Goal: Task Accomplishment & Management: Use online tool/utility

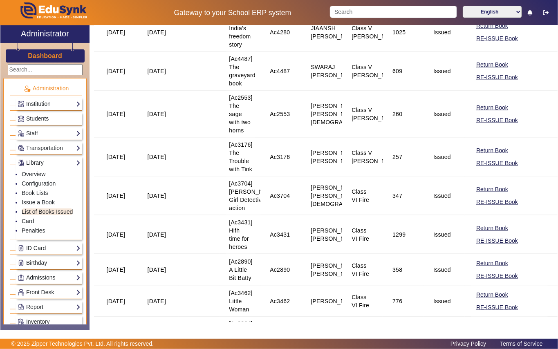
scroll to position [445, 0]
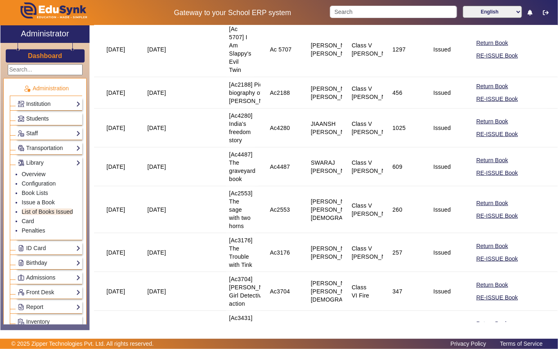
click at [61, 118] on link "Students" at bounding box center [49, 118] width 63 height 9
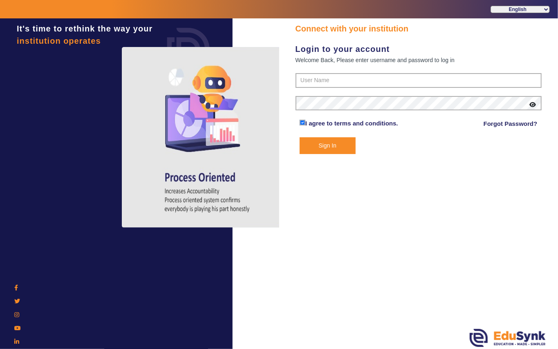
type input "7685859009"
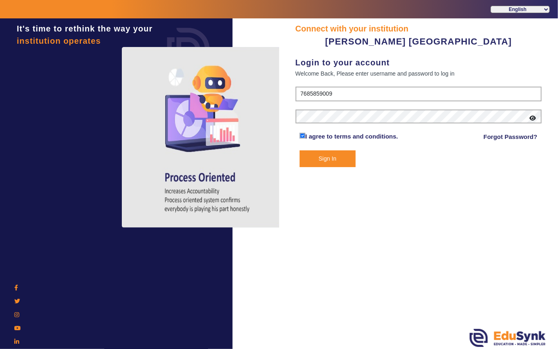
click at [52, 165] on div at bounding box center [116, 134] width 224 height 183
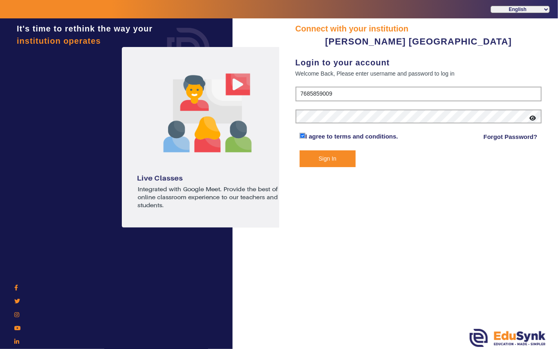
click at [336, 159] on button "Sign In" at bounding box center [328, 159] width 56 height 17
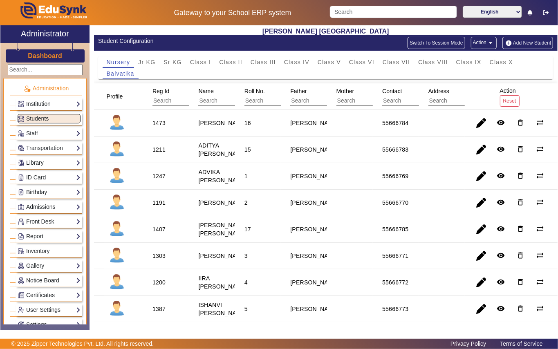
click at [57, 161] on link "Library" at bounding box center [49, 162] width 63 height 9
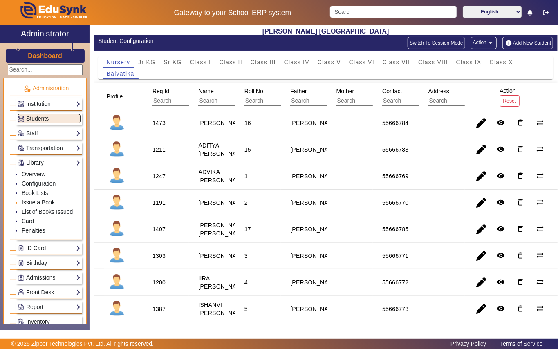
click at [53, 203] on link "Issue a Book" at bounding box center [38, 202] width 33 height 7
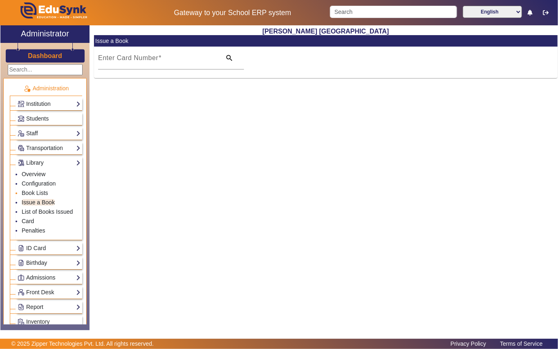
click at [48, 196] on li "Book Lists" at bounding box center [51, 193] width 59 height 9
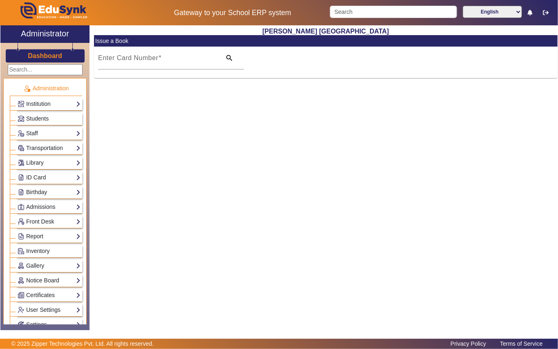
click at [46, 159] on div "Library Overview Configuration Book Lists Issue a Book List of Books Issued Car…" at bounding box center [49, 163] width 66 height 13
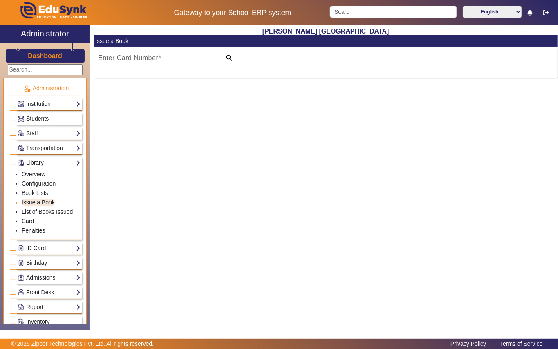
click at [56, 204] on li "Issue a Book" at bounding box center [51, 202] width 59 height 9
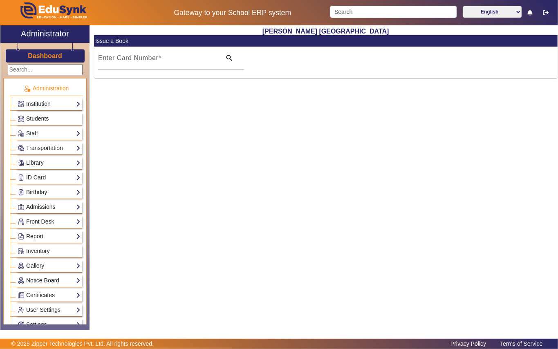
click at [61, 117] on link "Students" at bounding box center [49, 118] width 63 height 9
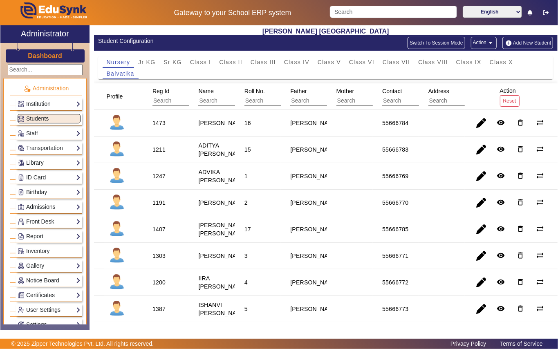
click at [58, 164] on link "Library" at bounding box center [49, 162] width 63 height 9
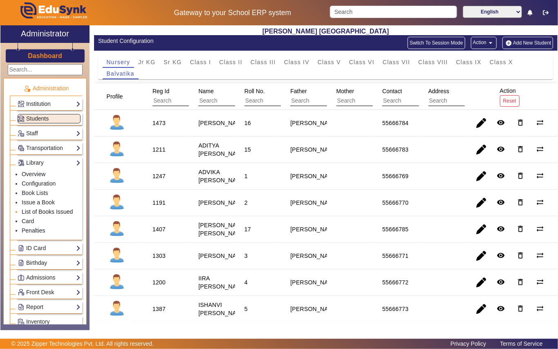
click at [53, 210] on link "List of Books Issued" at bounding box center [47, 212] width 51 height 7
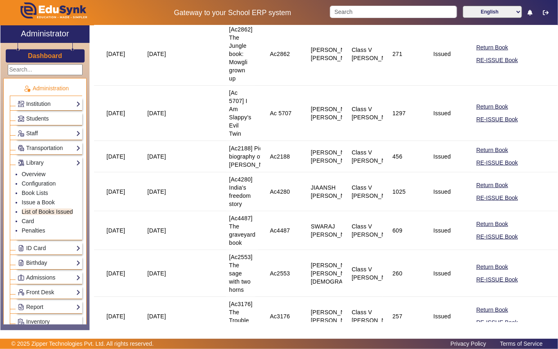
scroll to position [164, 0]
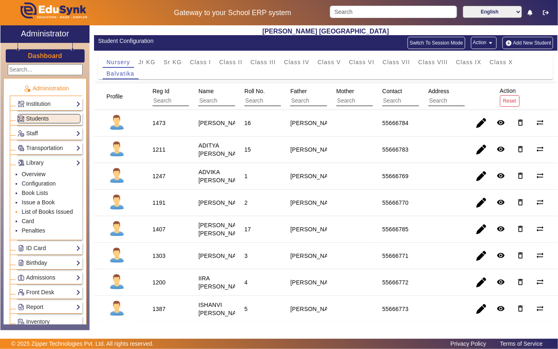
click at [43, 215] on link "List of Books Issued" at bounding box center [47, 212] width 51 height 7
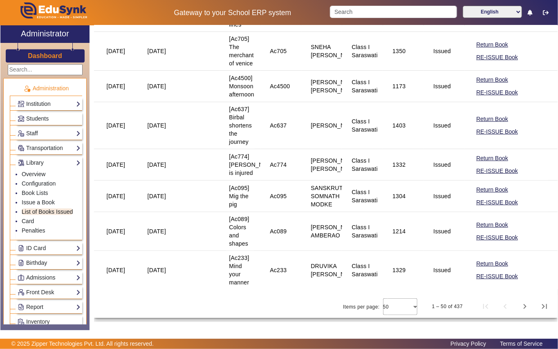
scroll to position [1863, 0]
click at [519, 305] on span "Next page" at bounding box center [525, 307] width 20 height 20
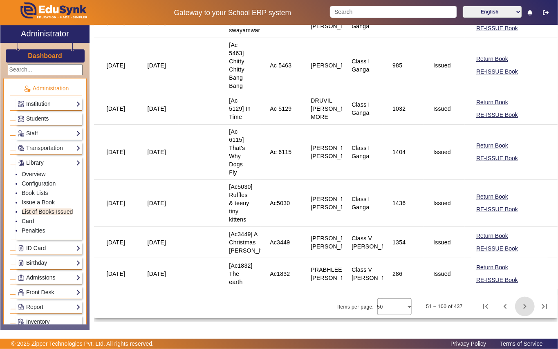
scroll to position [1841, 0]
click at [517, 305] on span "Next page" at bounding box center [525, 307] width 20 height 20
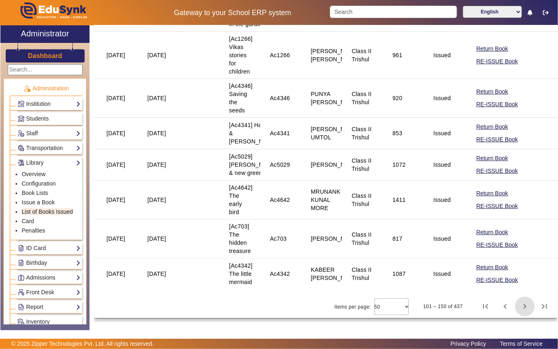
scroll to position [1956, 0]
click at [519, 307] on span "Next page" at bounding box center [525, 307] width 20 height 20
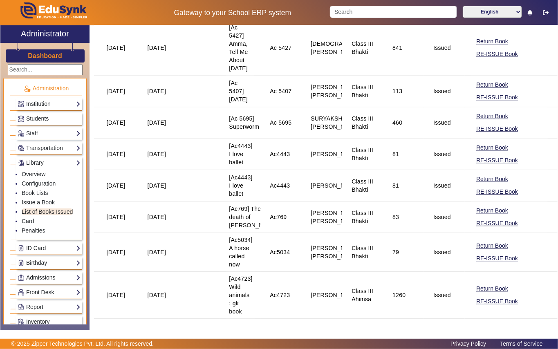
scroll to position [982, 0]
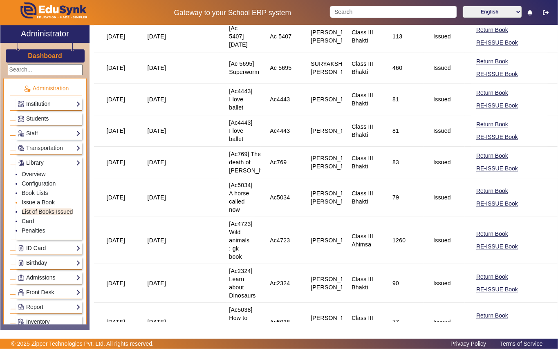
click at [50, 205] on link "Issue a Book" at bounding box center [38, 202] width 33 height 7
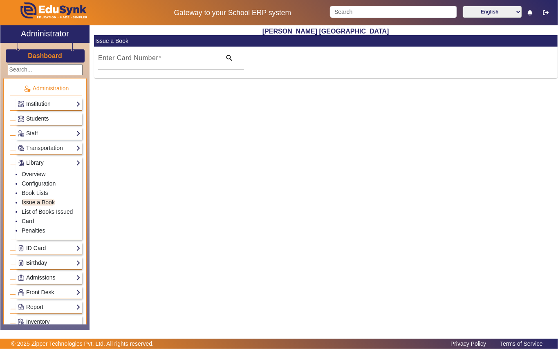
click at [41, 120] on span "Students" at bounding box center [37, 118] width 22 height 7
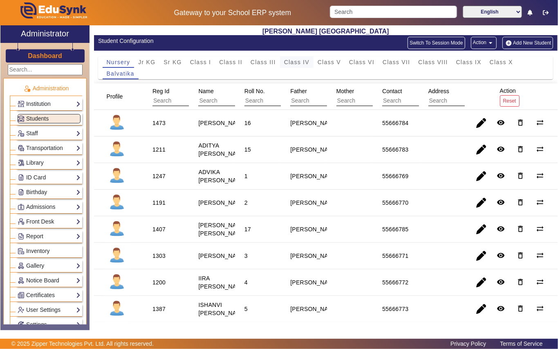
click at [308, 65] on span "Class IV" at bounding box center [296, 62] width 25 height 6
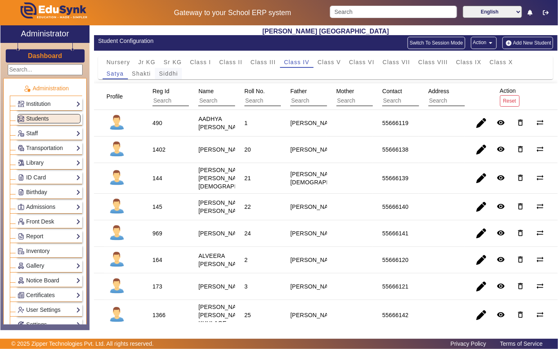
click at [169, 75] on span "Siddhi" at bounding box center [168, 74] width 19 height 6
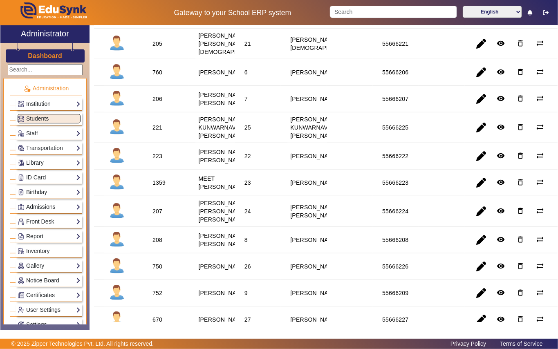
scroll to position [272, 0]
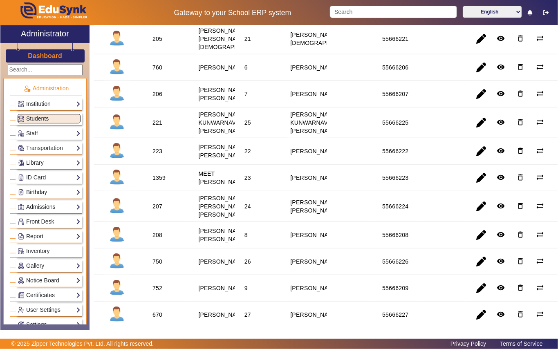
click at [157, 98] on div "206" at bounding box center [158, 94] width 10 height 8
copy div "206"
click at [36, 161] on link "Library" at bounding box center [49, 162] width 63 height 9
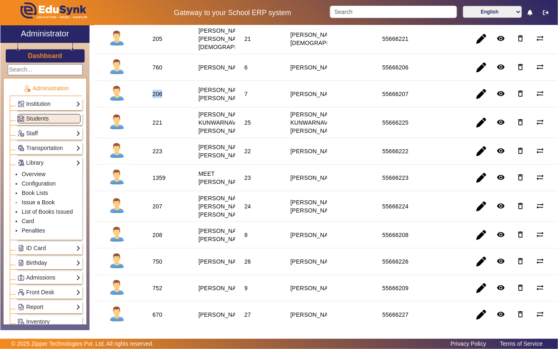
click at [41, 205] on link "Issue a Book" at bounding box center [38, 202] width 33 height 7
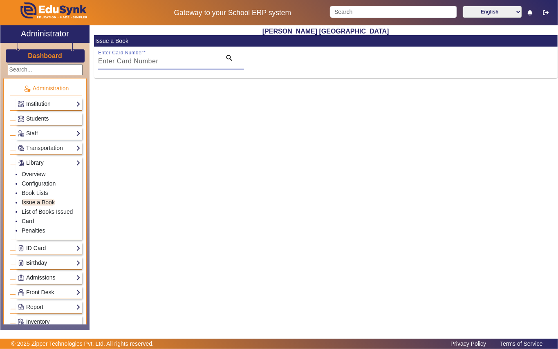
click at [177, 61] on input "Enter Card Number" at bounding box center [157, 61] width 118 height 10
paste input "206"
type input "206"
click at [231, 56] on mat-icon "search" at bounding box center [229, 58] width 8 height 8
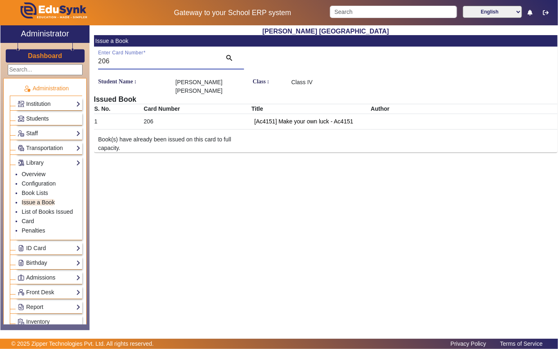
click at [38, 119] on span "Students" at bounding box center [37, 118] width 22 height 7
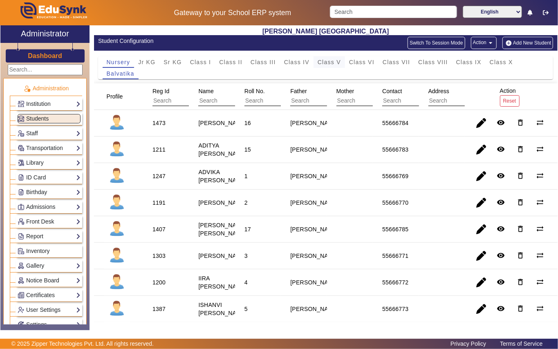
click at [328, 61] on span "Class V" at bounding box center [329, 62] width 23 height 6
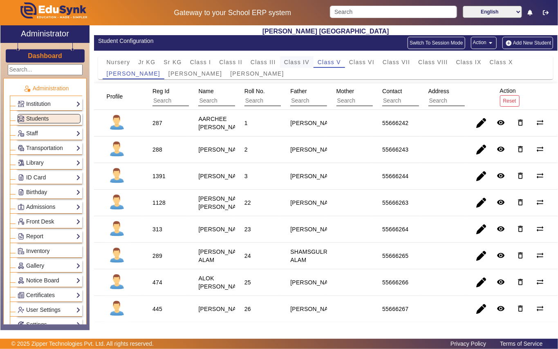
click at [298, 62] on span "Class IV" at bounding box center [296, 62] width 25 height 6
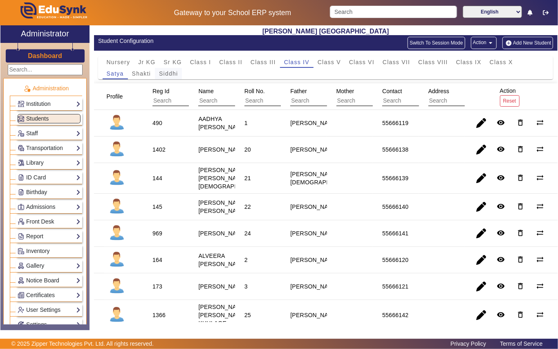
click at [168, 74] on span "Siddhi" at bounding box center [168, 74] width 19 height 6
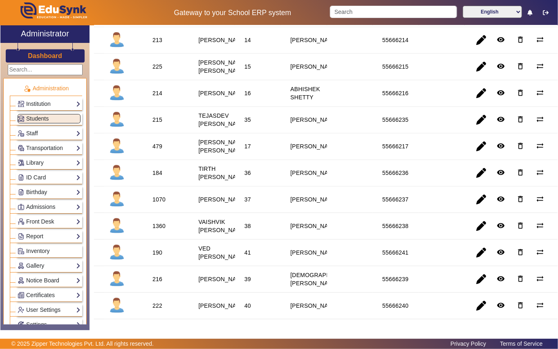
scroll to position [982, 0]
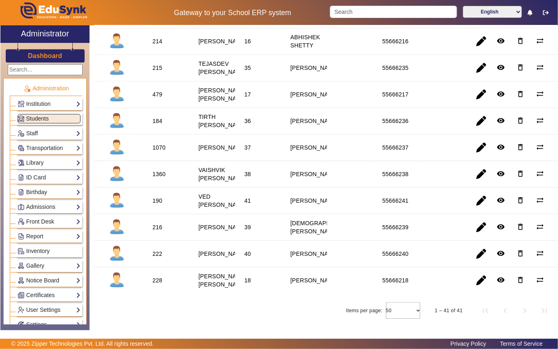
click at [155, 152] on div "1070" at bounding box center [159, 148] width 13 height 8
copy div "1070"
click at [40, 163] on link "Library" at bounding box center [49, 162] width 63 height 9
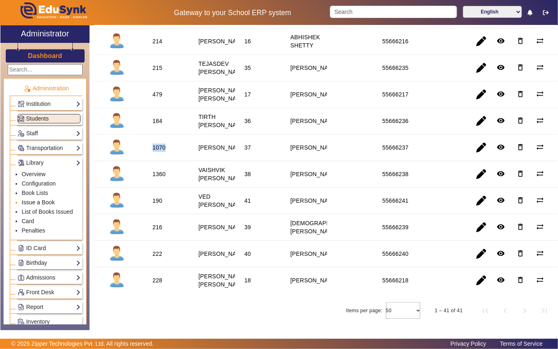
click at [40, 205] on link "Issue a Book" at bounding box center [38, 202] width 33 height 7
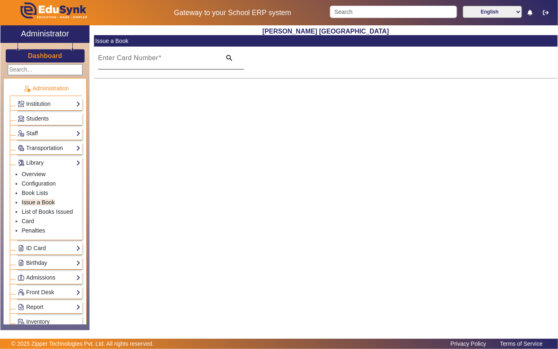
click at [178, 63] on input "Enter Card Number" at bounding box center [157, 61] width 118 height 10
paste input "1070"
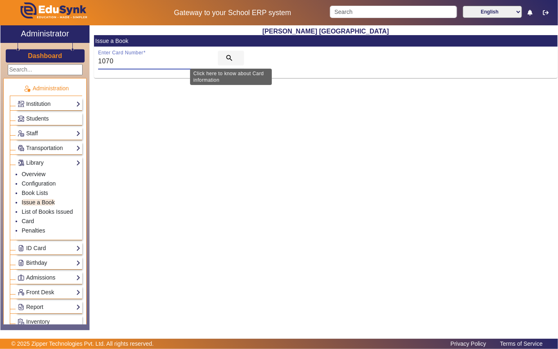
type input "1070"
click at [229, 57] on mat-icon "search" at bounding box center [229, 58] width 8 height 8
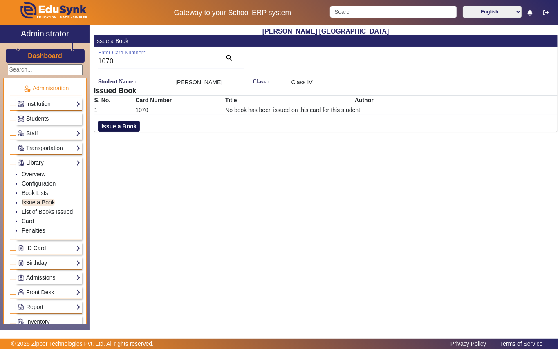
click at [110, 125] on button "Issue a Book" at bounding box center [119, 126] width 42 height 11
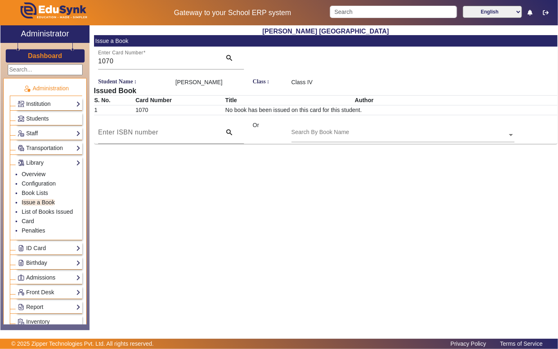
click at [394, 130] on div "Search By Book Name" at bounding box center [400, 125] width 216 height 9
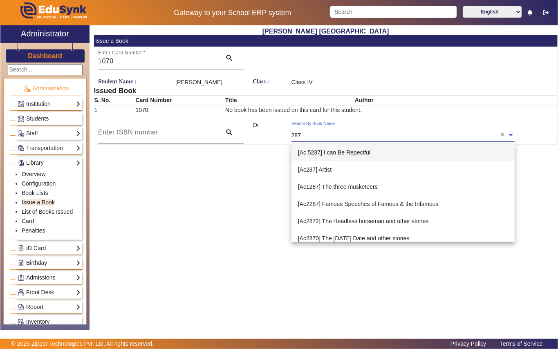
type input "2876"
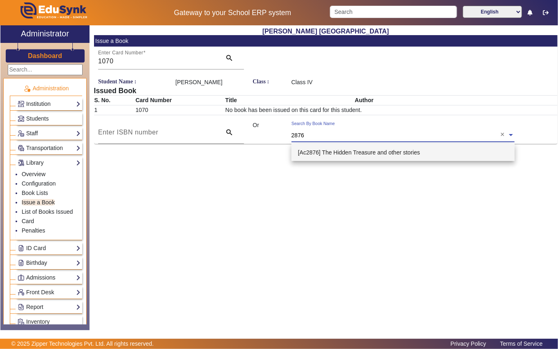
click at [358, 154] on span "[Ac2876] The Hidden Treasure and other stories" at bounding box center [359, 152] width 122 height 7
